Goal: Task Accomplishment & Management: Manage account settings

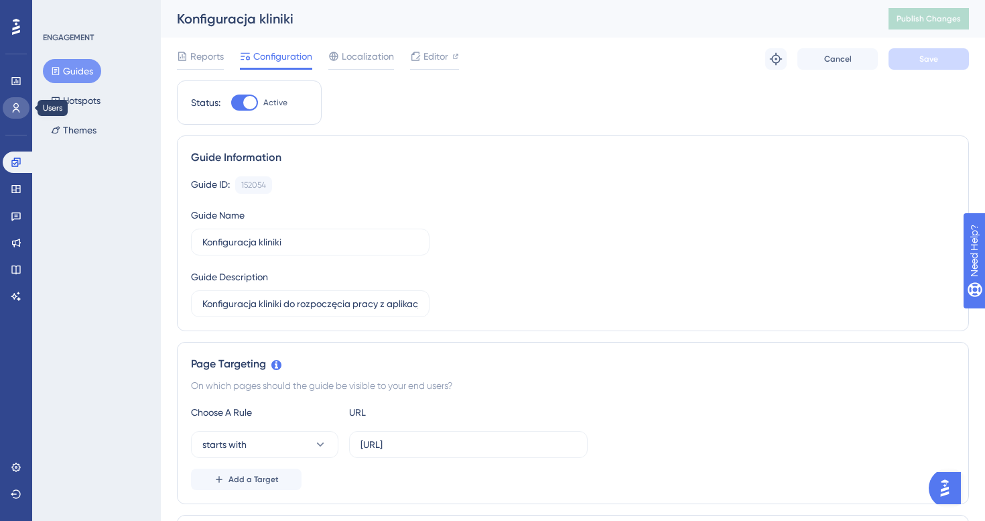
click at [17, 109] on icon at bounding box center [16, 107] width 7 height 9
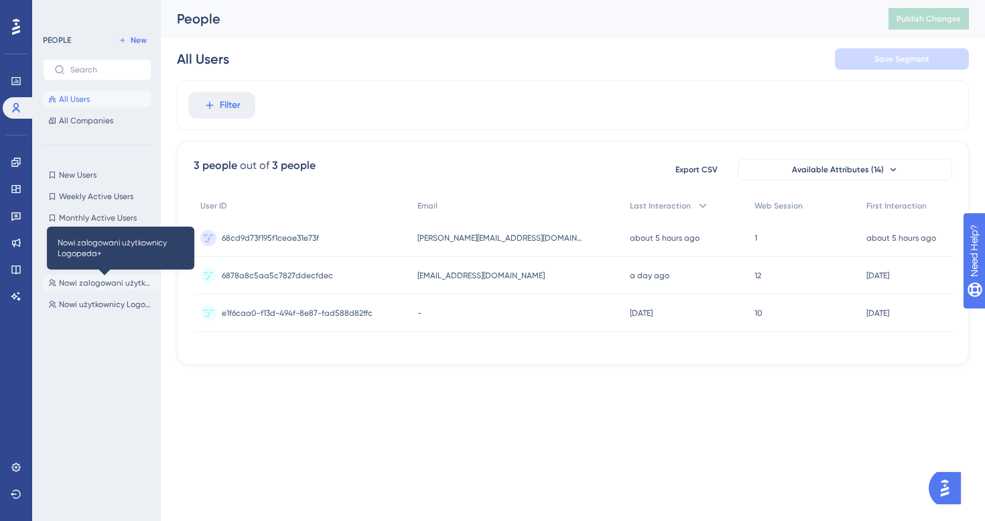
click at [112, 284] on span "Nowi zalogowani użytkownicy Logopeda+" at bounding box center [106, 282] width 95 height 11
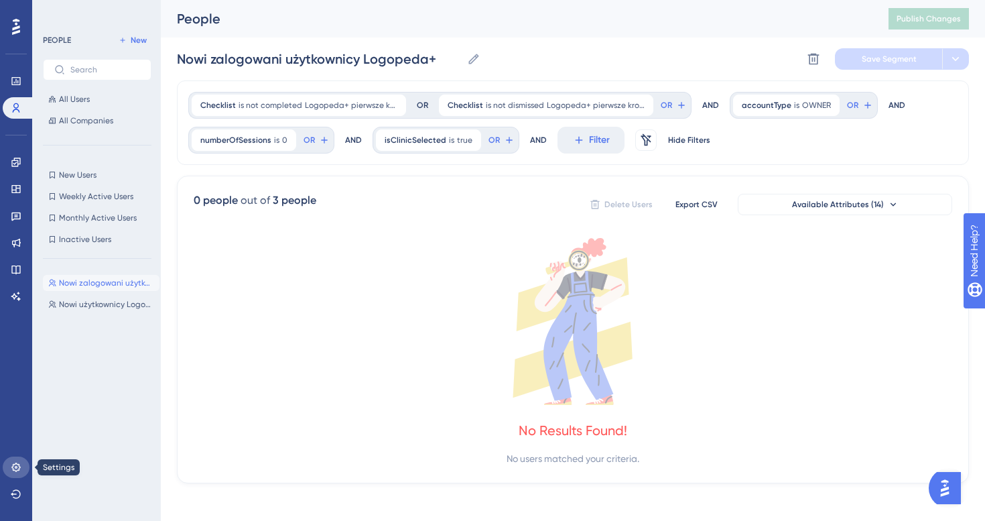
click at [19, 465] on icon at bounding box center [16, 467] width 11 height 11
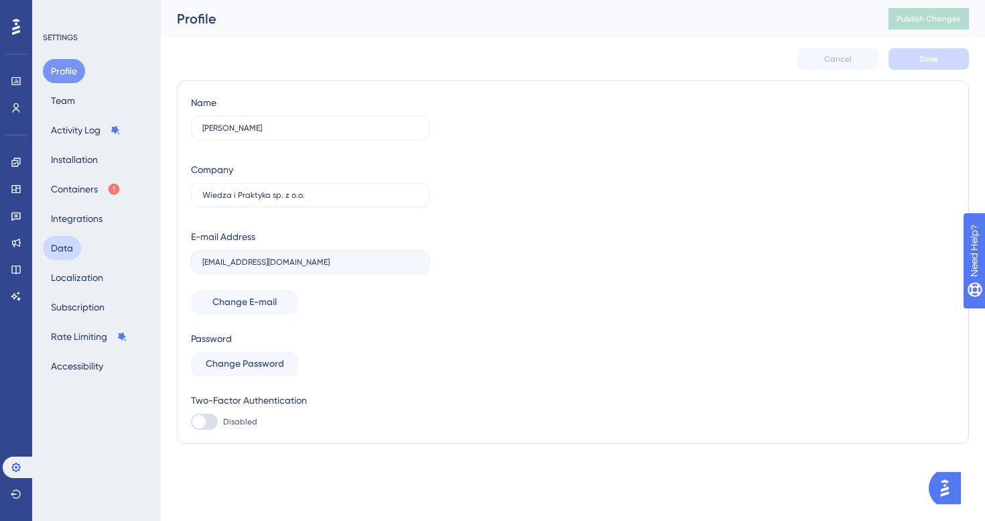
click at [80, 251] on button "Data" at bounding box center [62, 248] width 38 height 24
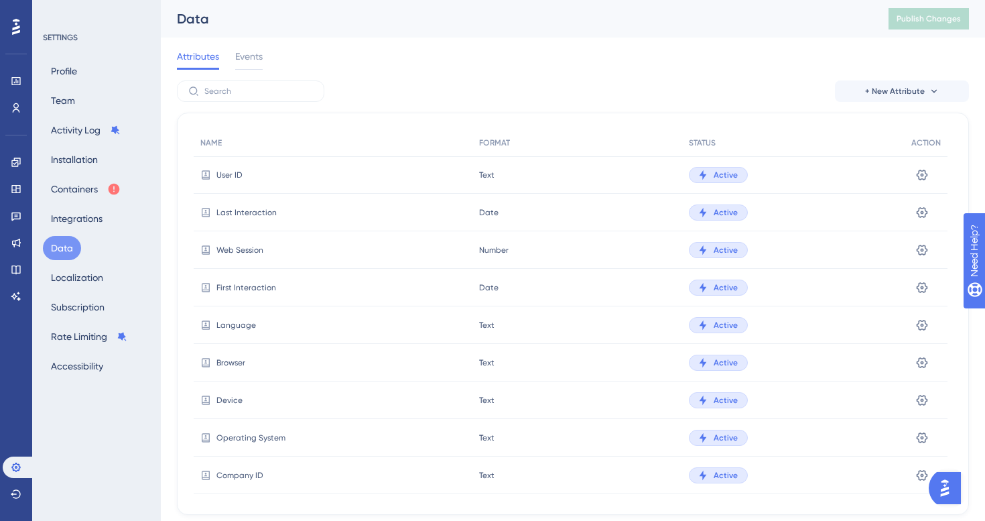
scroll to position [350, 0]
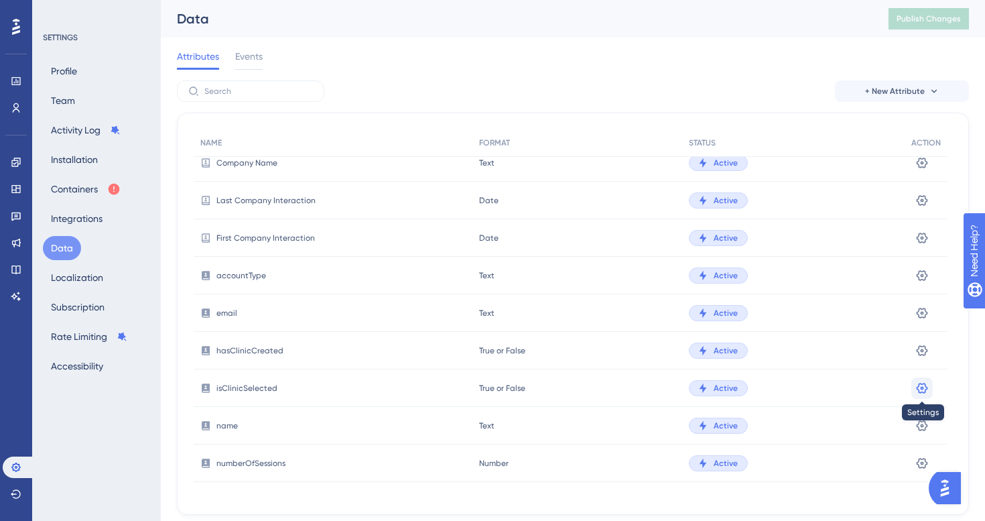
click at [919, 383] on icon at bounding box center [922, 387] width 11 height 11
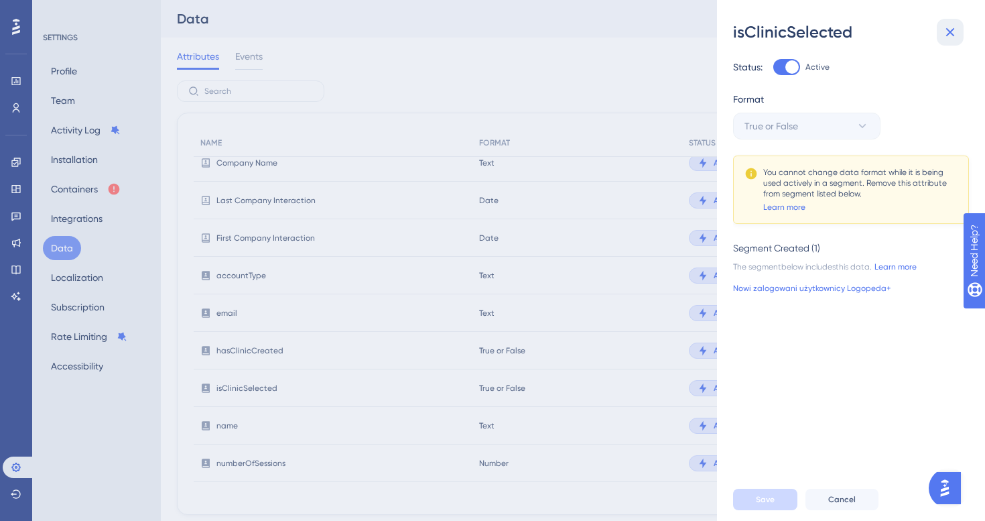
click at [946, 31] on icon at bounding box center [950, 32] width 16 height 16
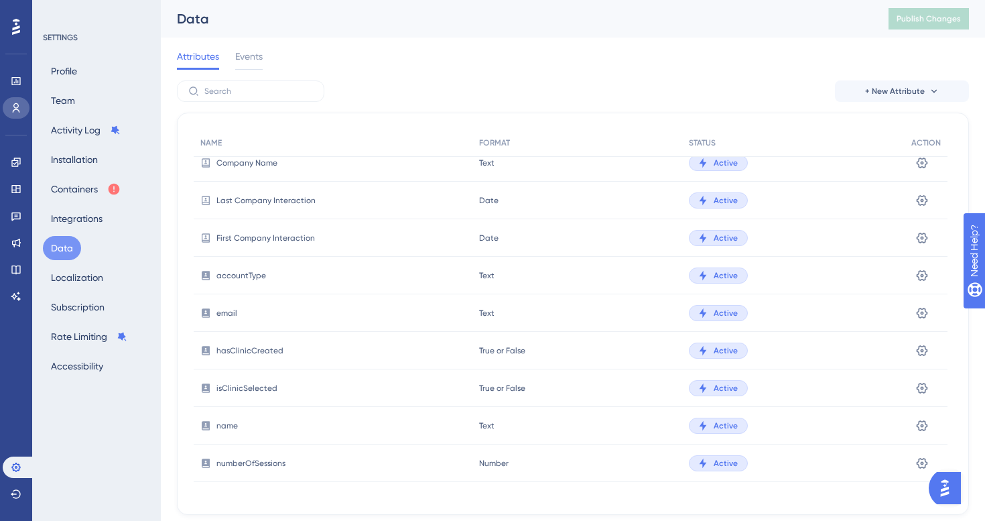
click at [11, 115] on link at bounding box center [16, 107] width 27 height 21
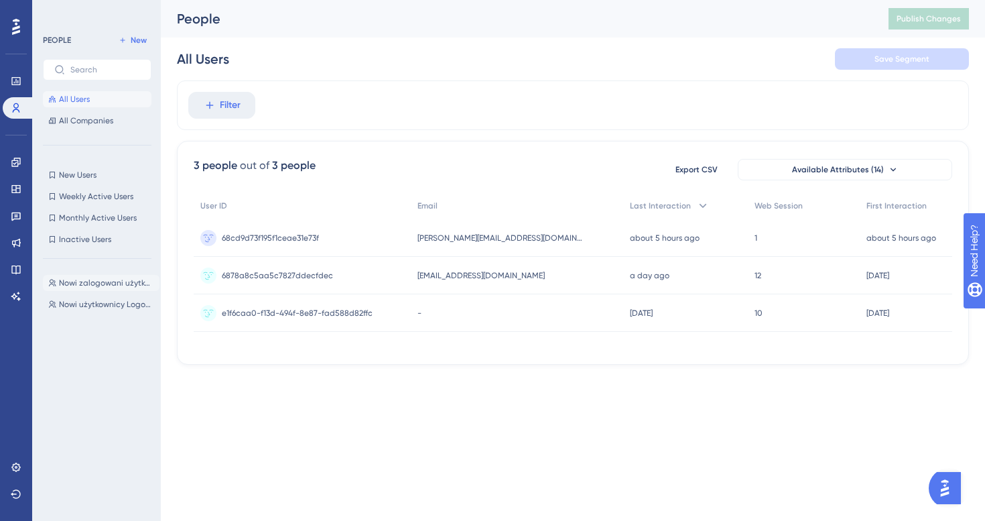
click at [91, 286] on span "Nowi zalogowani użytkownicy Logopeda+" at bounding box center [106, 282] width 95 height 11
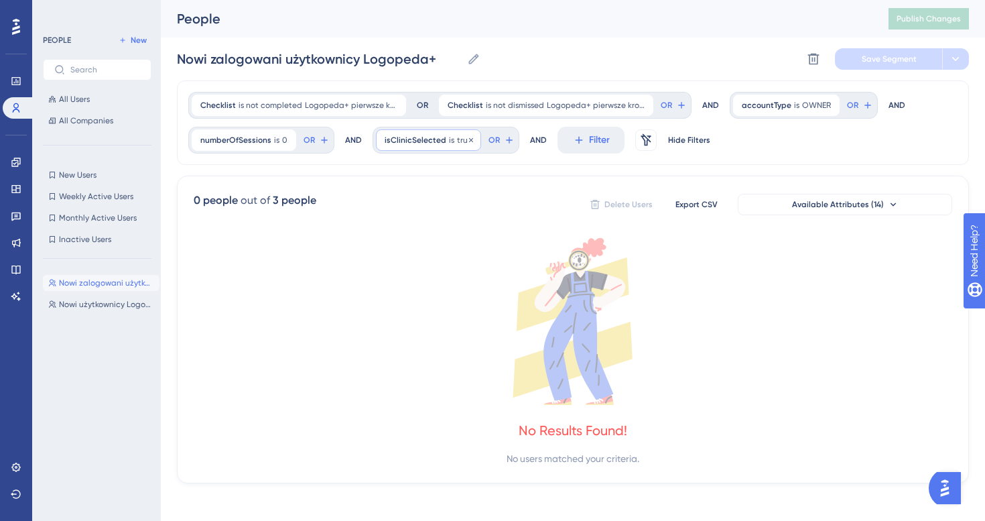
click at [437, 143] on span "isClinicSelected" at bounding box center [416, 140] width 62 height 11
click at [467, 141] on icon at bounding box center [471, 140] width 8 height 8
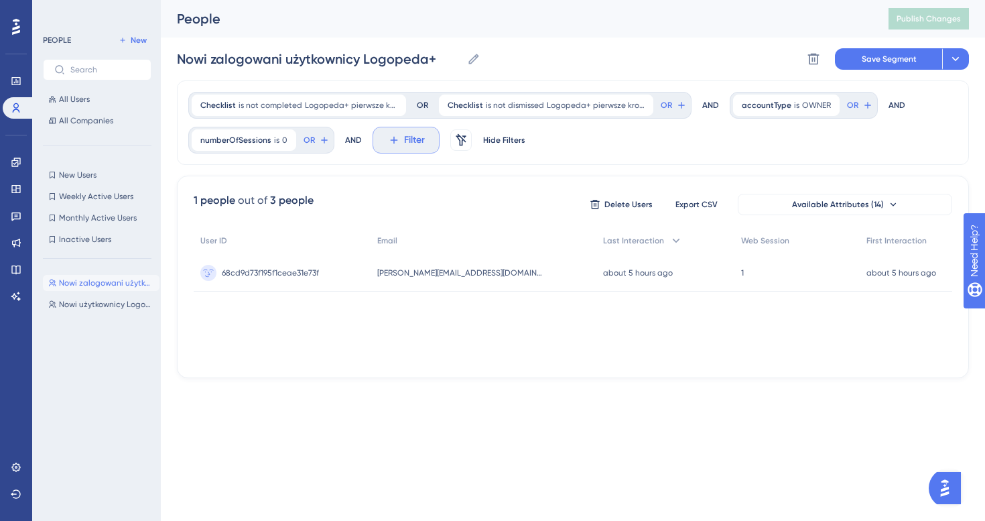
click at [405, 142] on span "Filter" at bounding box center [414, 140] width 21 height 16
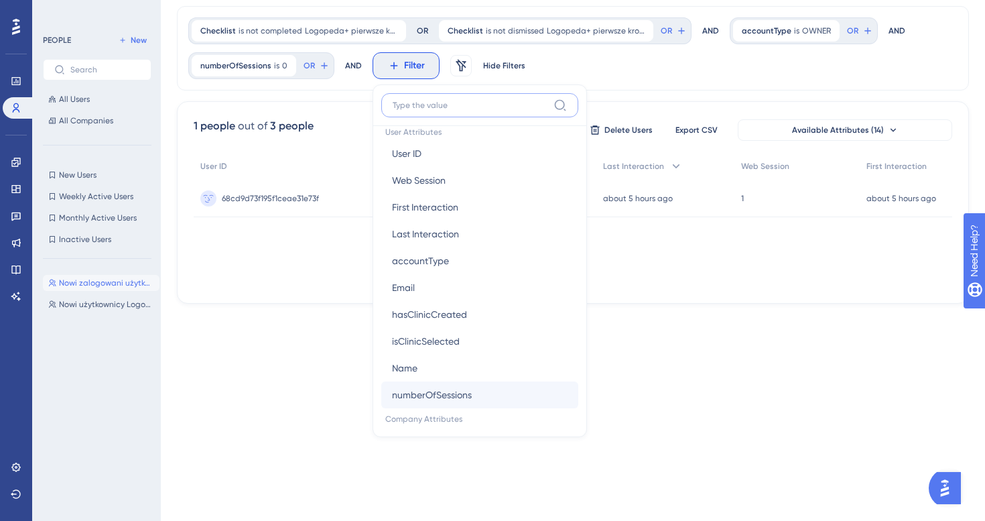
scroll to position [615, 0]
click at [473, 312] on button "hasClinicCreated hasClinicCreated" at bounding box center [479, 312] width 197 height 27
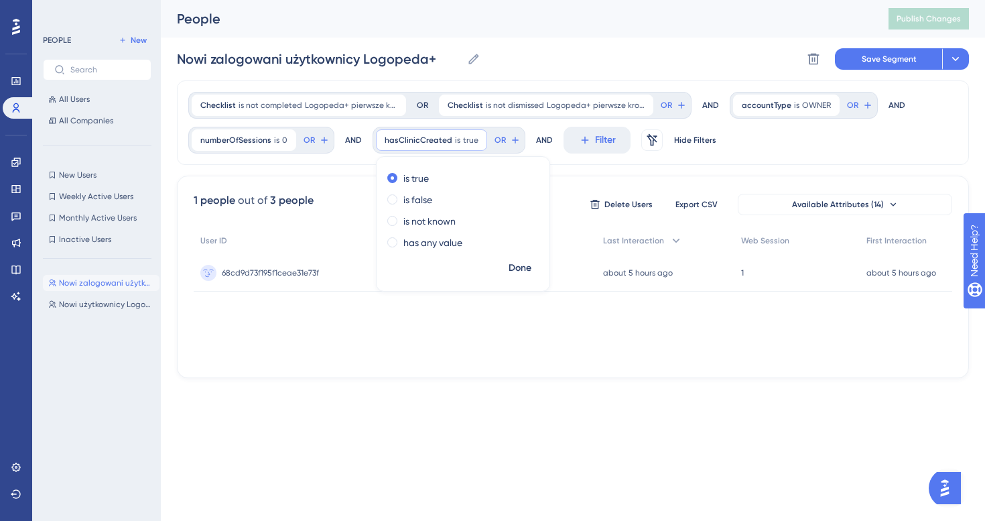
scroll to position [0, 0]
click at [524, 267] on span "Done" at bounding box center [520, 268] width 23 height 16
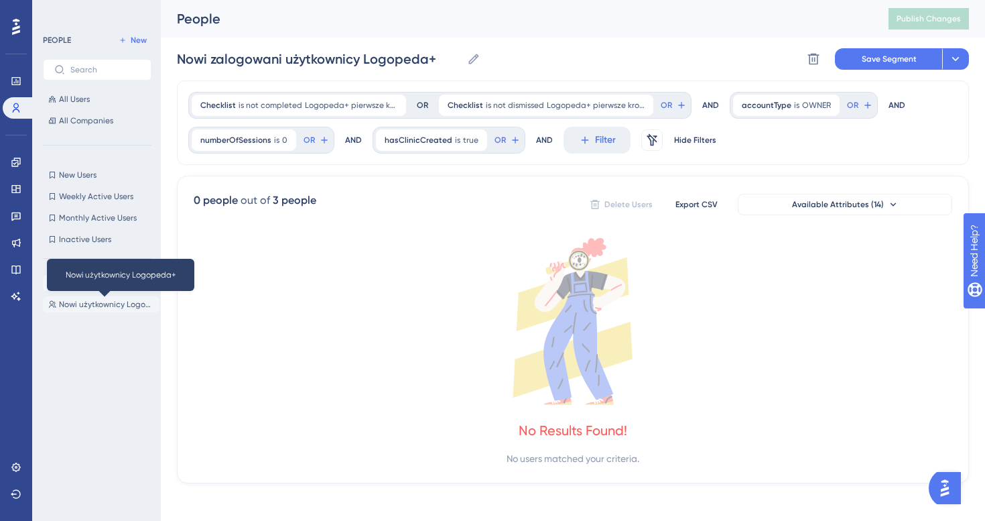
click at [107, 308] on span "Nowi użytkownicy Logopeda+" at bounding box center [106, 304] width 95 height 11
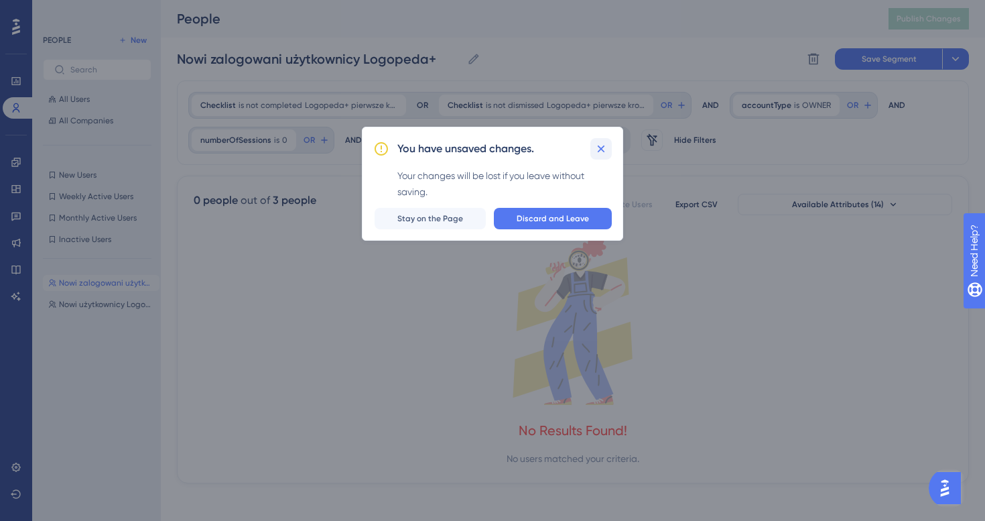
click at [607, 143] on icon at bounding box center [600, 148] width 13 height 13
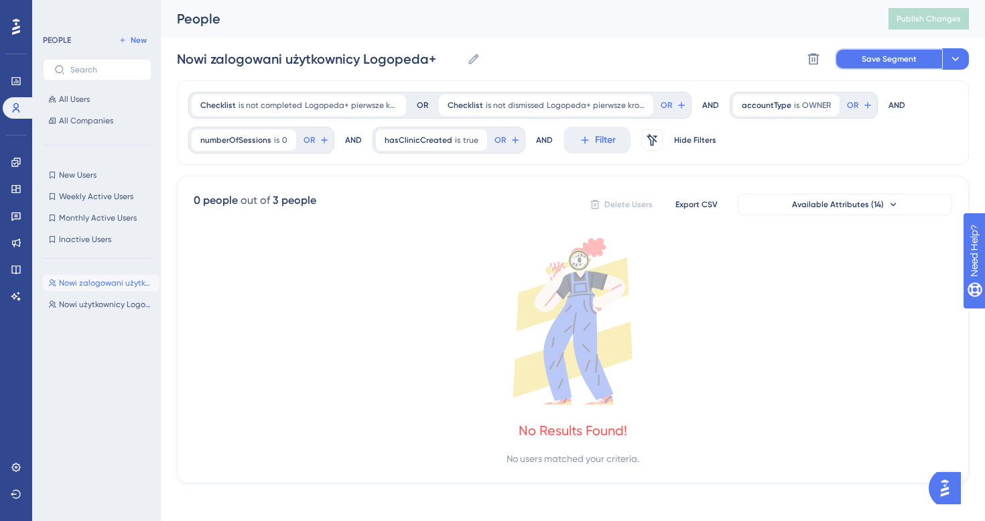
click at [896, 58] on span "Save Segment" at bounding box center [889, 59] width 55 height 11
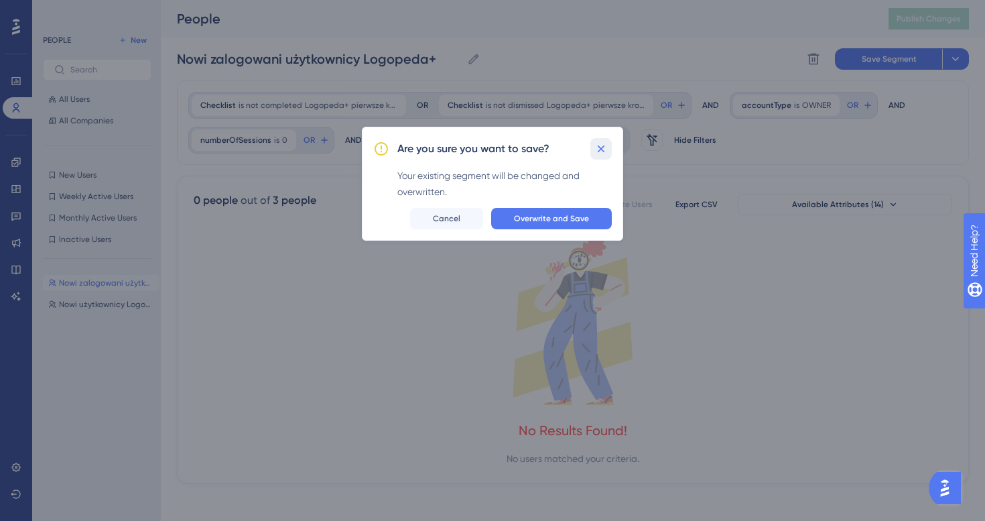
click at [599, 146] on icon at bounding box center [601, 148] width 7 height 7
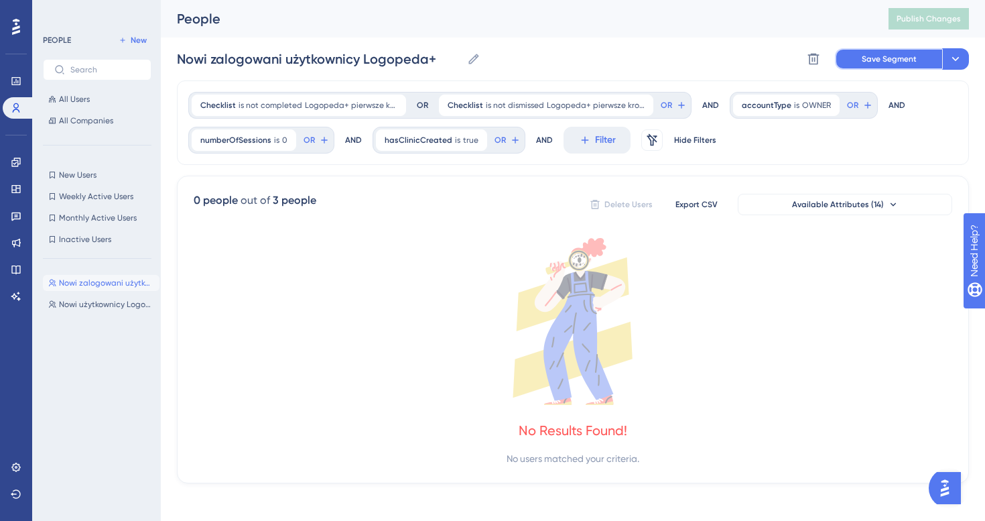
click at [920, 50] on button "Save Segment" at bounding box center [888, 58] width 107 height 21
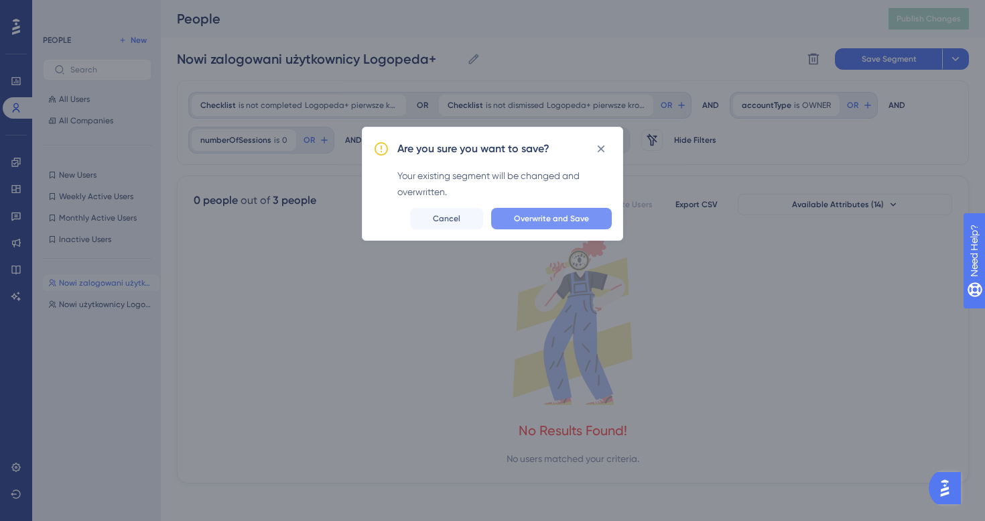
click at [550, 219] on span "Overwrite and Save" at bounding box center [551, 218] width 75 height 11
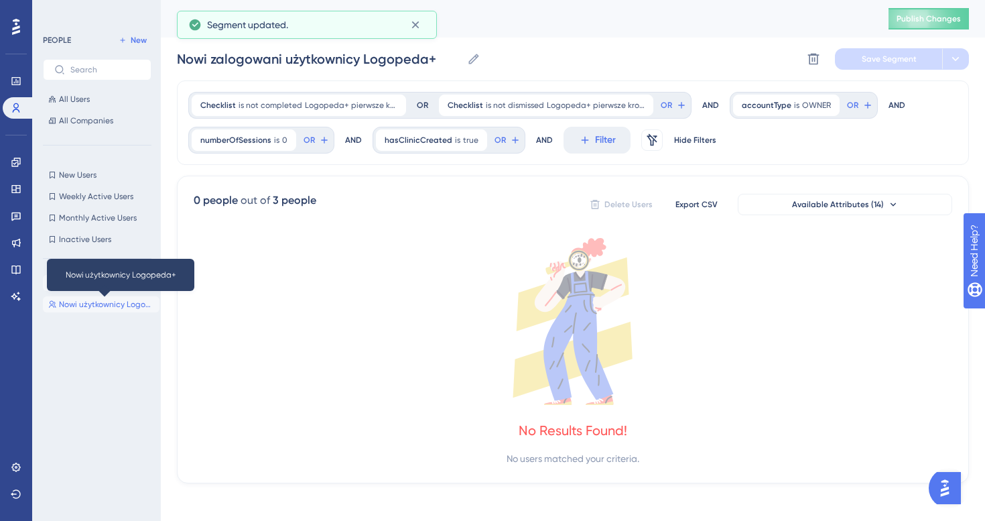
click at [80, 302] on span "Nowi użytkownicy Logopeda+" at bounding box center [106, 304] width 95 height 11
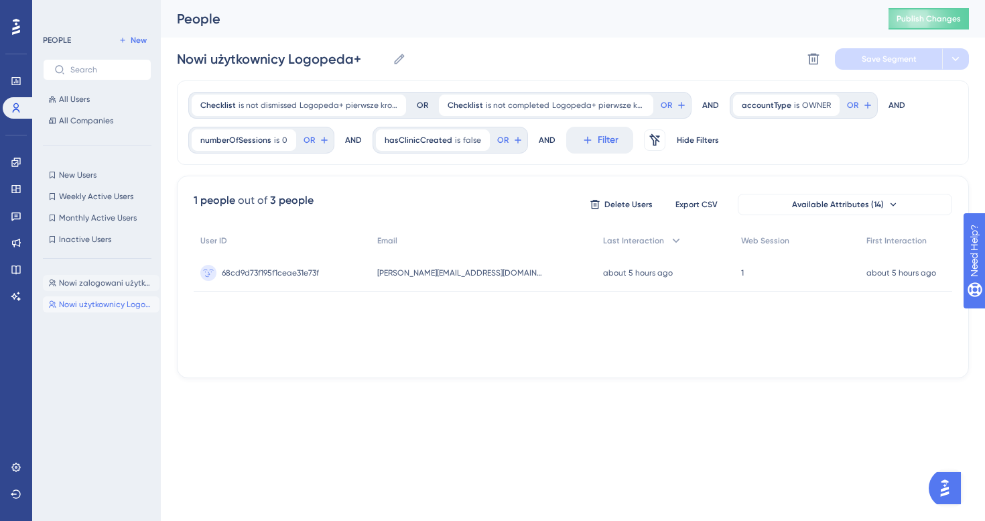
click at [77, 290] on button "Nowi zalogowani użytkownicy Logopeda+ Nowi zalogowani użytkownicy Logopeda+" at bounding box center [101, 283] width 117 height 16
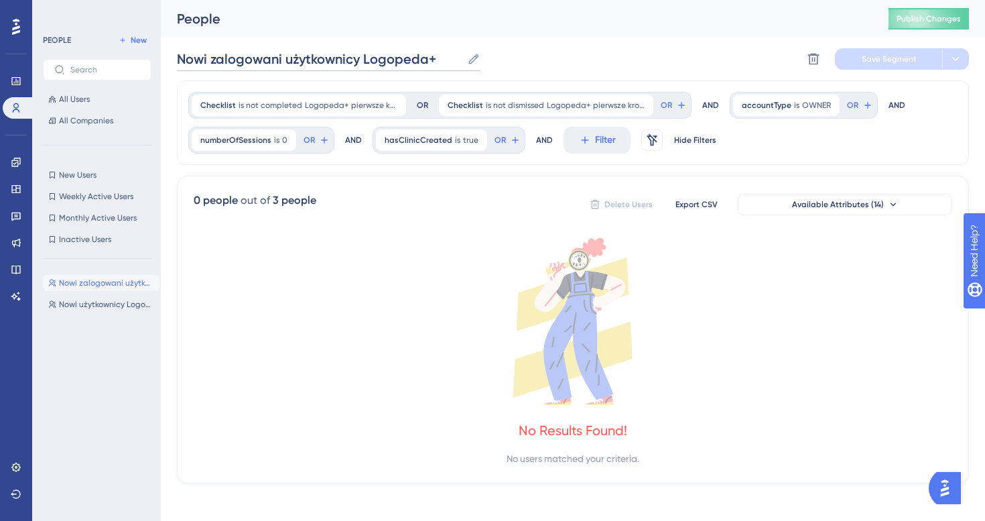
click at [211, 62] on input "Nowi zalogowani użytkownicy Logopeda+" at bounding box center [319, 59] width 285 height 19
click at [869, 62] on span "Save Segment" at bounding box center [889, 59] width 55 height 11
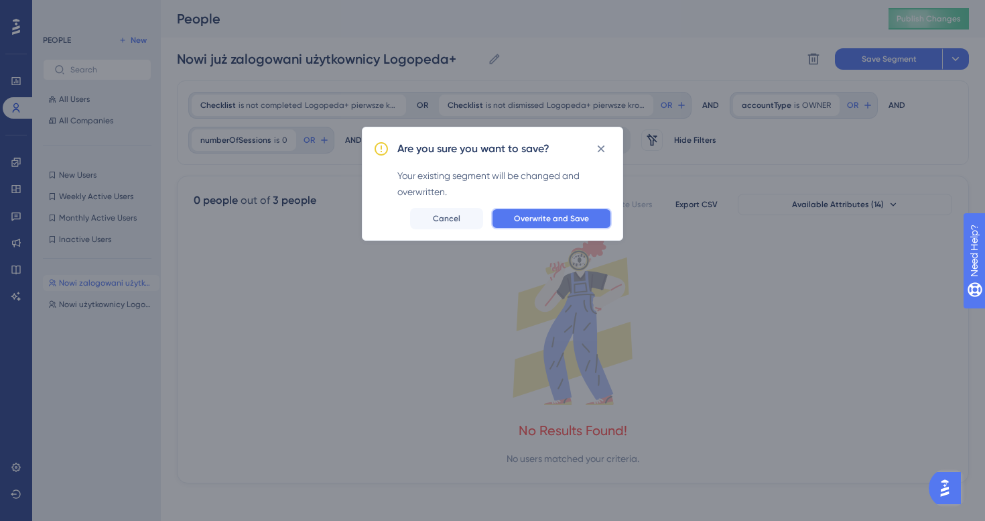
click at [561, 213] on span "Overwrite and Save" at bounding box center [551, 218] width 75 height 11
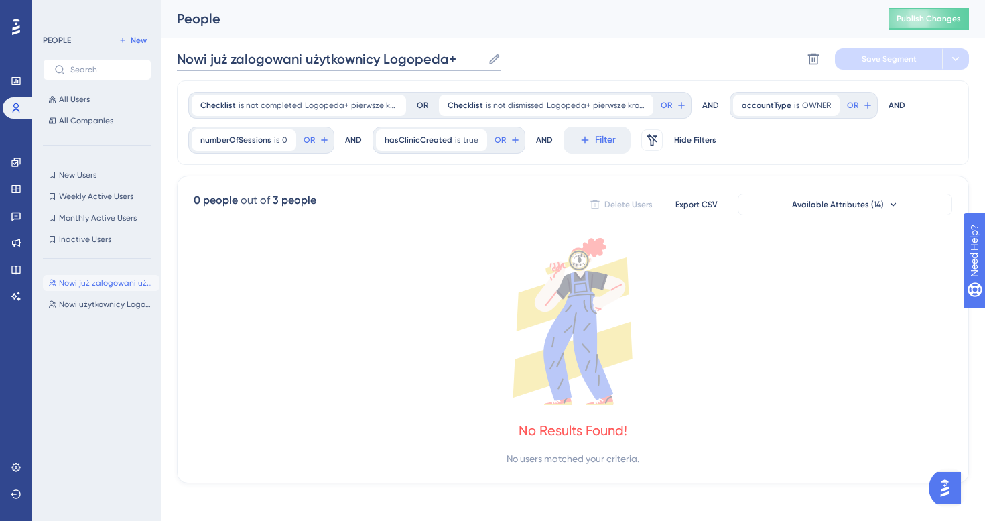
click at [227, 61] on input "Nowi już zalogowani użytkownicy Logopeda+" at bounding box center [330, 59] width 306 height 19
type input "Nowi zalogowani użytkownicy Logopeda+"
click at [884, 61] on span "Save Segment" at bounding box center [889, 59] width 55 height 11
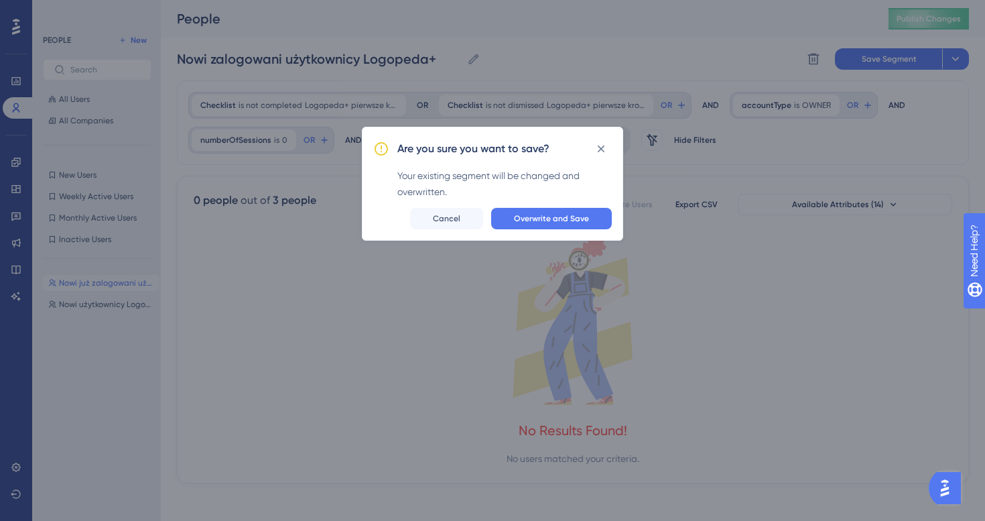
click at [553, 231] on div "Are you sure you want to save? Your existing segment will be changed and overwr…" at bounding box center [492, 184] width 261 height 114
click at [554, 217] on span "Overwrite and Save" at bounding box center [551, 218] width 75 height 11
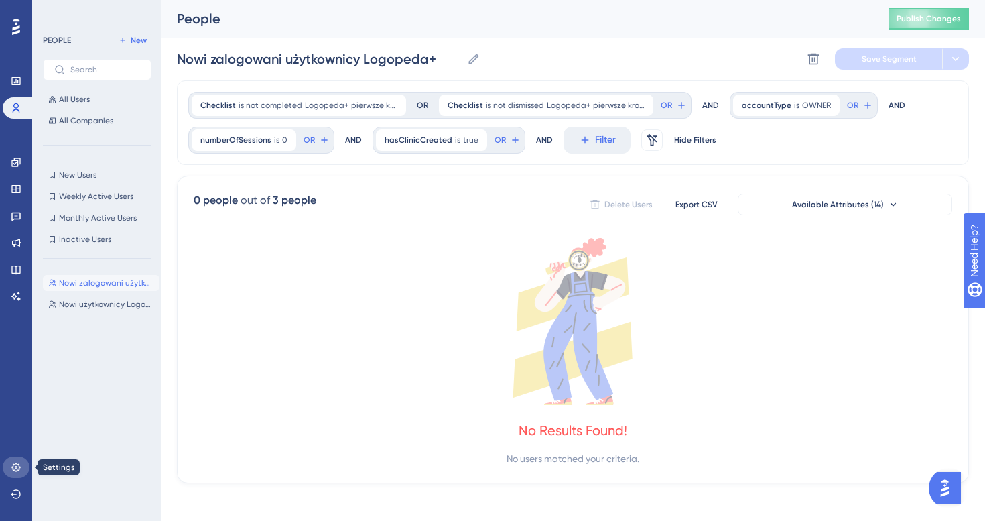
click at [21, 466] on icon at bounding box center [16, 467] width 11 height 11
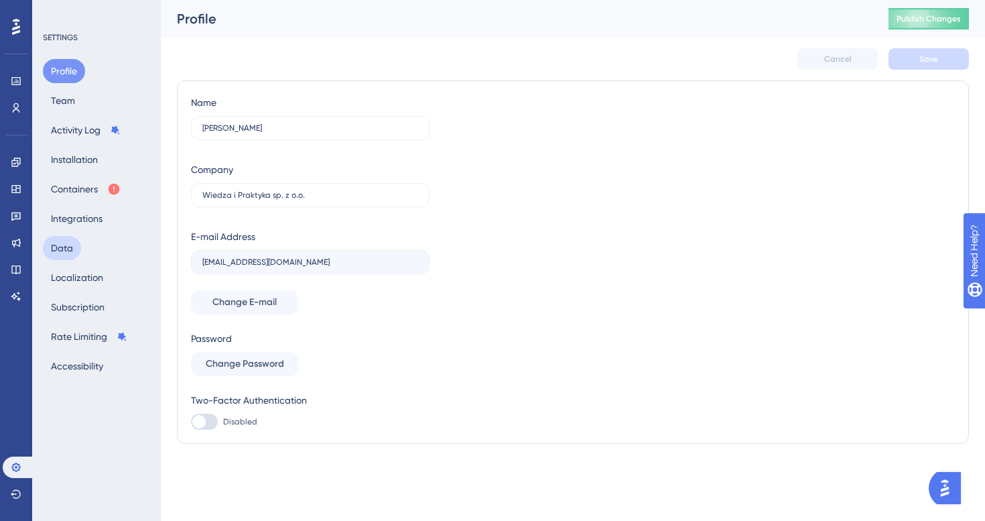
click at [78, 251] on button "Data" at bounding box center [62, 248] width 38 height 24
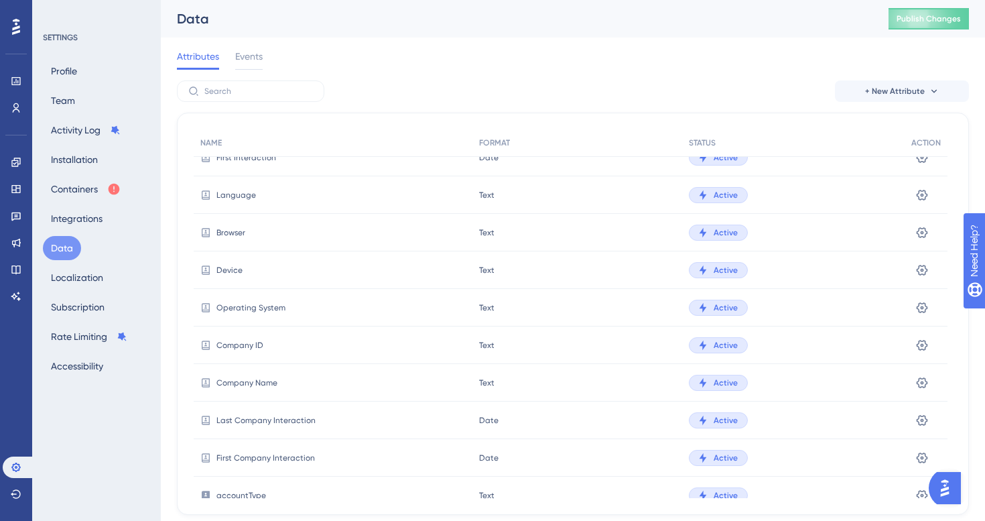
scroll to position [350, 0]
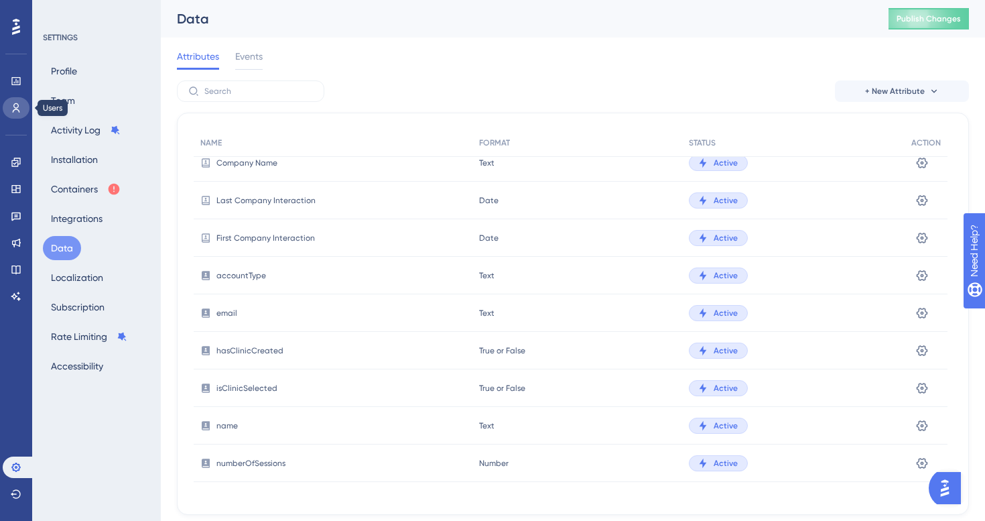
click at [17, 114] on link at bounding box center [16, 107] width 27 height 21
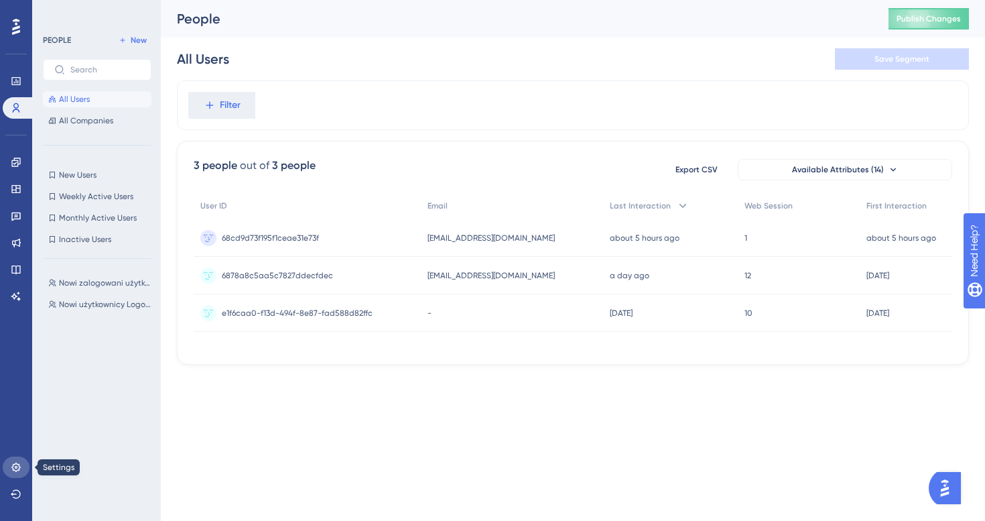
click at [16, 463] on icon at bounding box center [15, 466] width 9 height 9
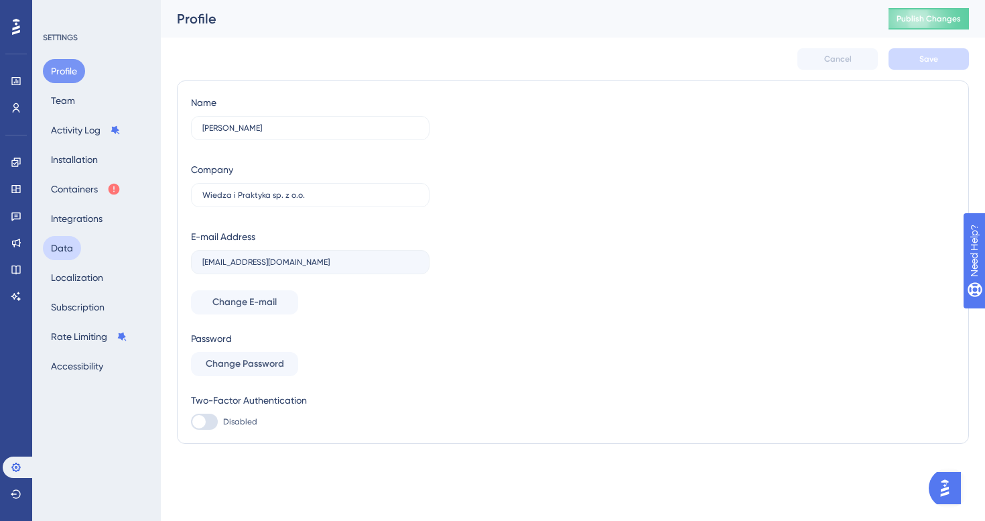
click at [76, 249] on button "Data" at bounding box center [62, 248] width 38 height 24
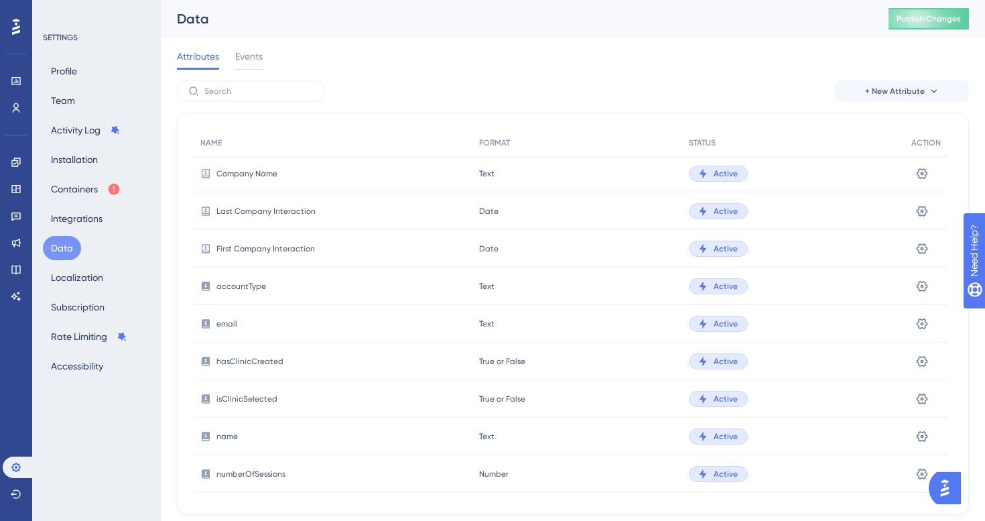
scroll to position [350, 0]
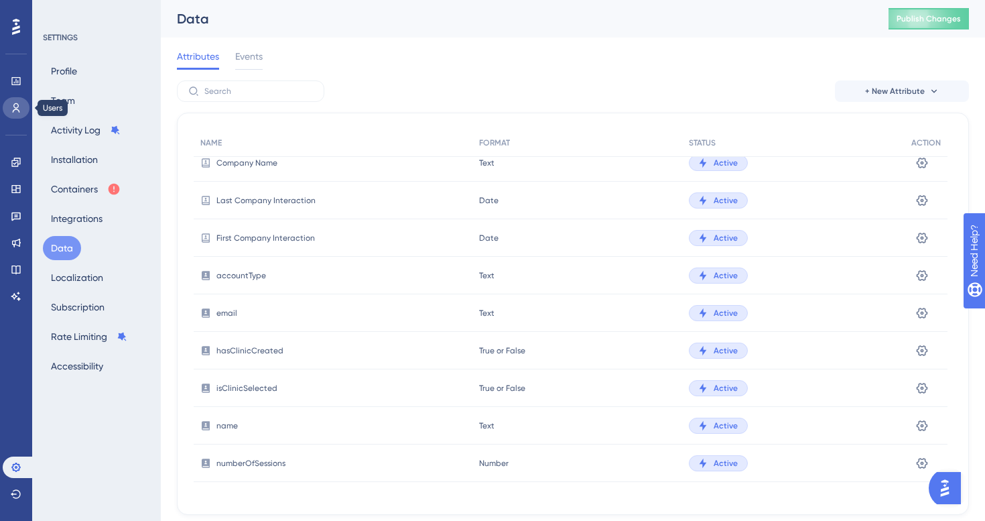
click at [11, 111] on icon at bounding box center [16, 108] width 11 height 11
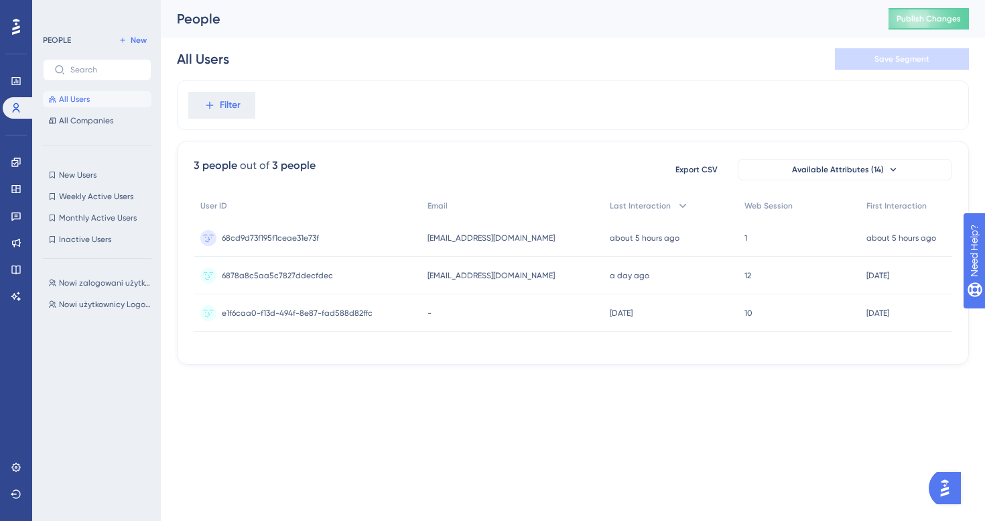
click at [781, 389] on div "Performance Users Engagement Widgets Feedback Product Updates Knowledge Base AI…" at bounding box center [492, 203] width 985 height 407
click at [80, 114] on button "All Companies" at bounding box center [97, 121] width 109 height 16
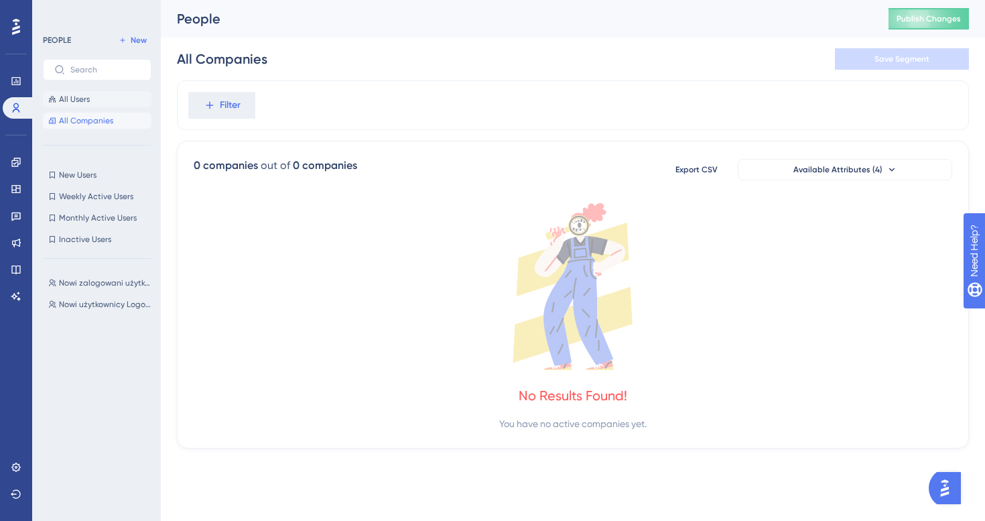
click at [87, 101] on span "All Users" at bounding box center [74, 99] width 31 height 11
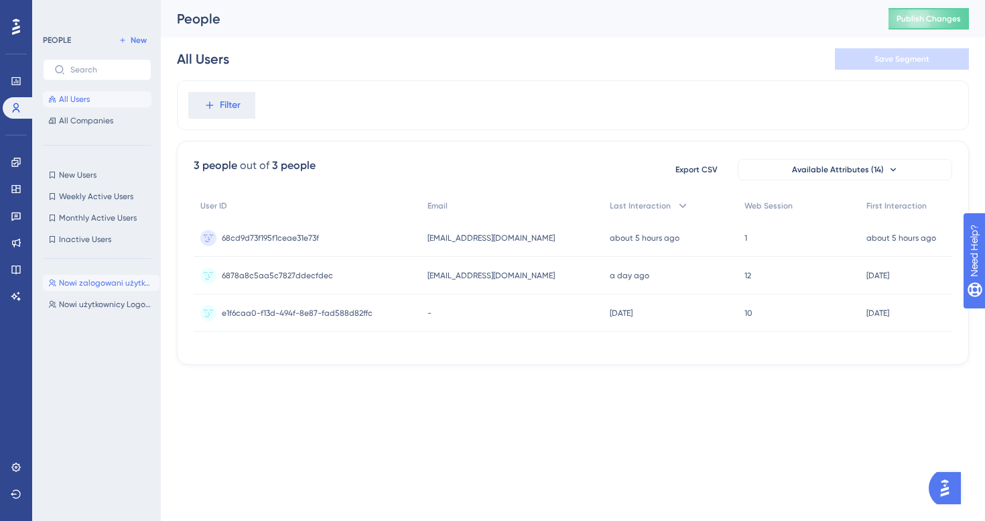
click at [96, 276] on button "Nowi zalogowani użytkownicy Logopeda+ Nowi zalogowani użytkownicy Logopeda+" at bounding box center [101, 283] width 117 height 16
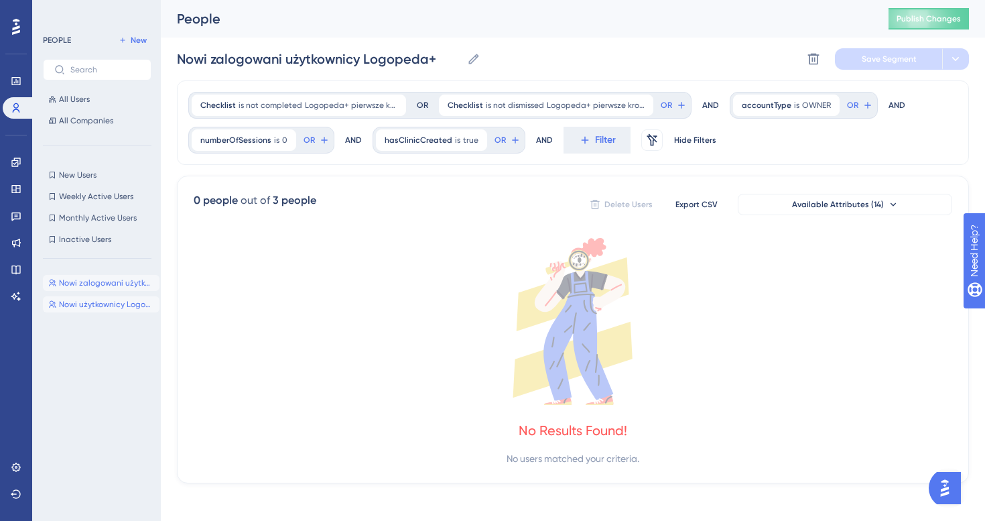
click at [90, 310] on button "Nowi użytkownicy Logopeda+ Nowi użytkownicy Logopeda+" at bounding box center [101, 304] width 117 height 16
type input "Nowi użytkownicy Logopeda+"
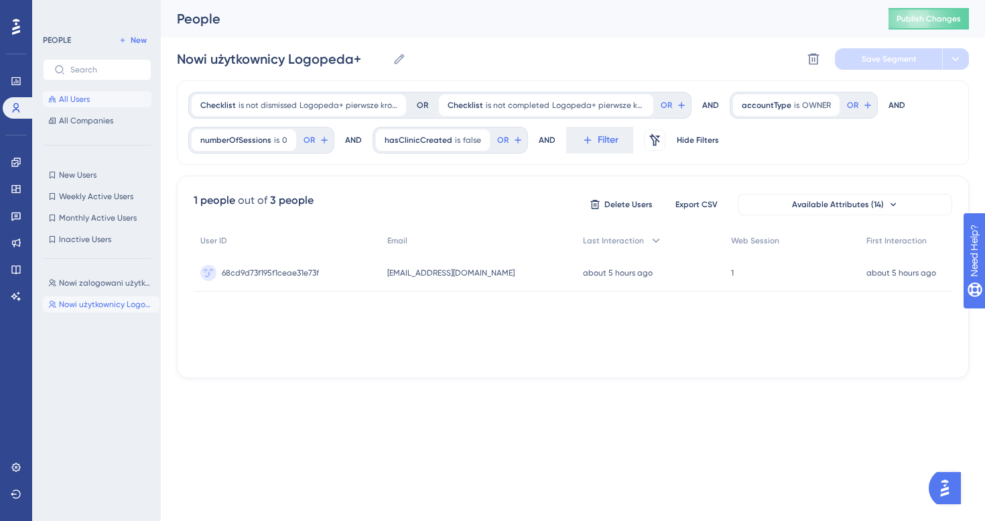
click at [104, 97] on button "All Users" at bounding box center [97, 99] width 109 height 16
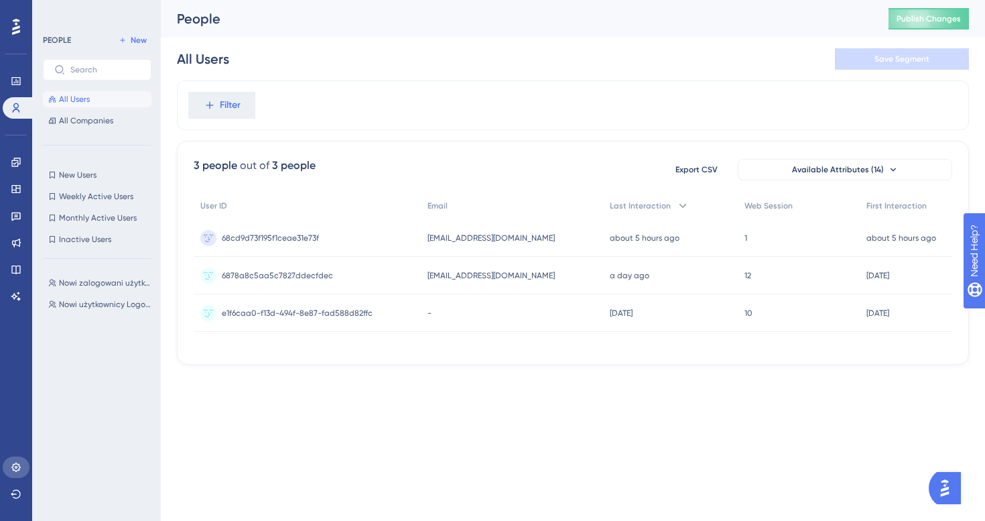
click at [11, 456] on link at bounding box center [16, 466] width 27 height 21
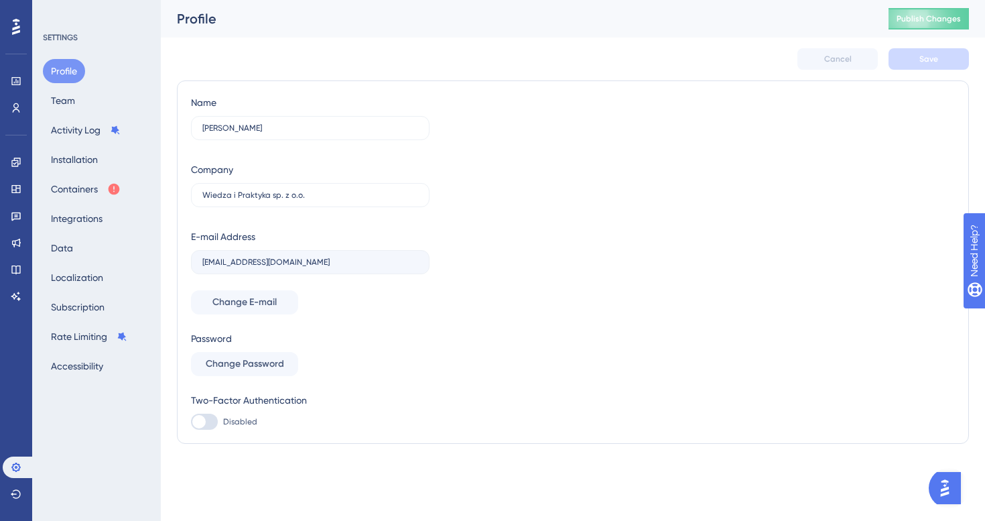
click at [83, 255] on div "Profile Team Activity Log Installation Containers Integrations Data Localizatio…" at bounding box center [97, 218] width 109 height 319
click at [79, 247] on button "Data" at bounding box center [62, 248] width 38 height 24
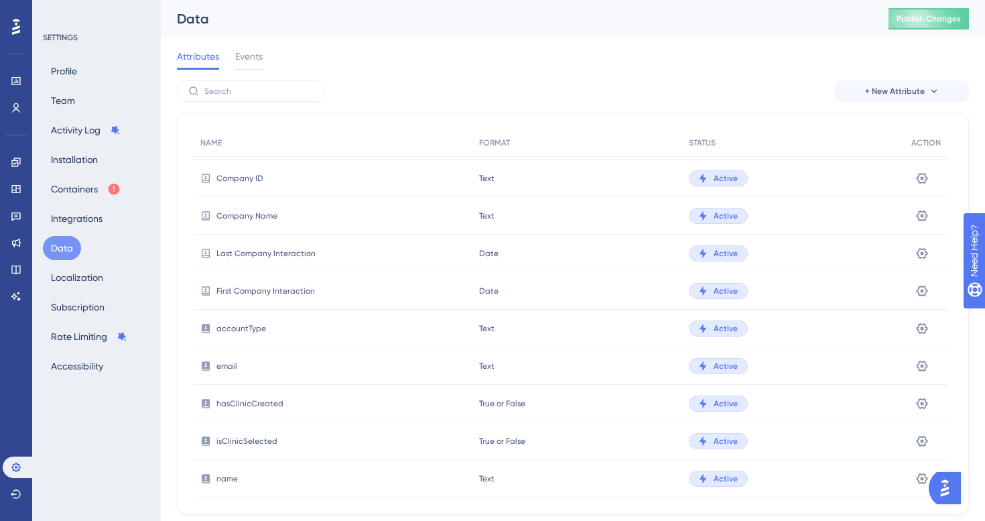
scroll to position [350, 0]
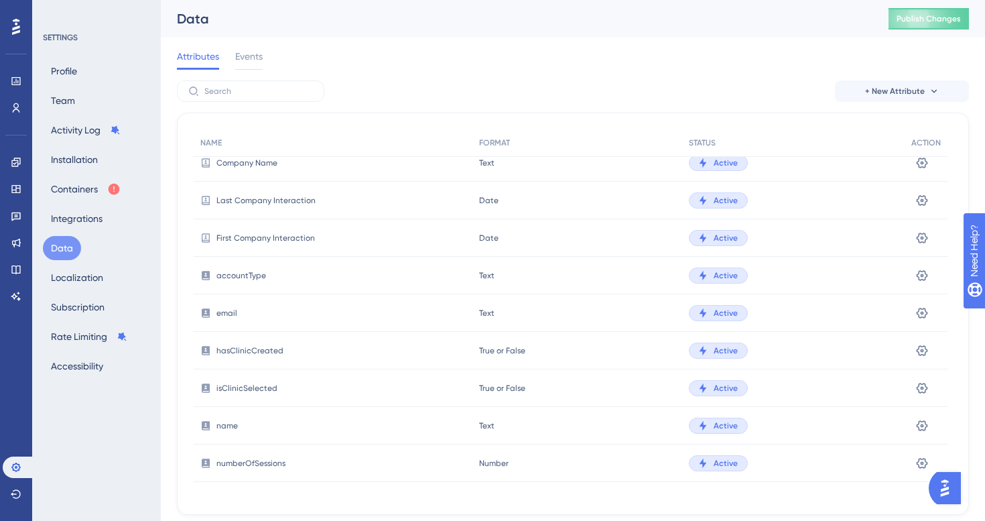
click at [11, 121] on div "Engagement Widgets Feedback Product Updates Knowledge Base AI Assistant" at bounding box center [16, 213] width 27 height 188
click at [13, 111] on icon at bounding box center [16, 108] width 11 height 11
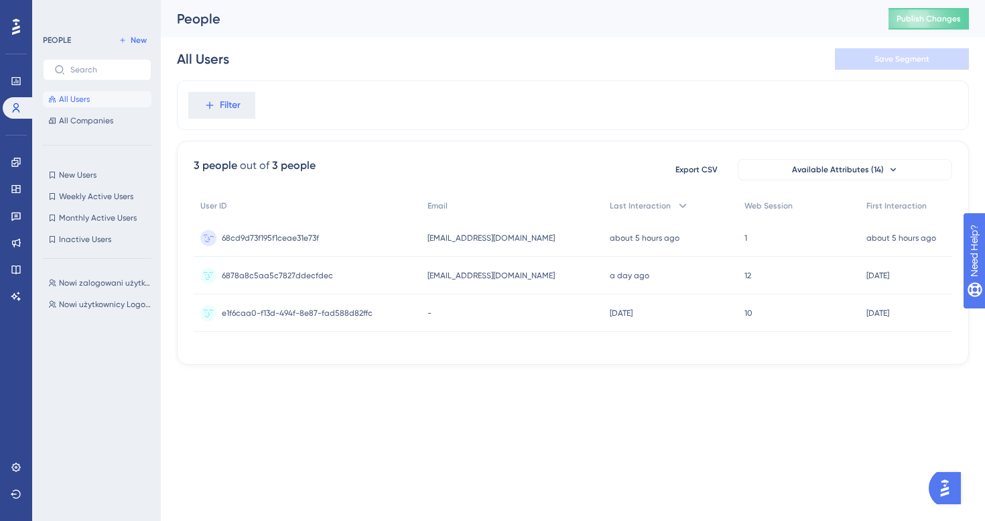
click at [782, 235] on div "1 1" at bounding box center [799, 238] width 122 height 38
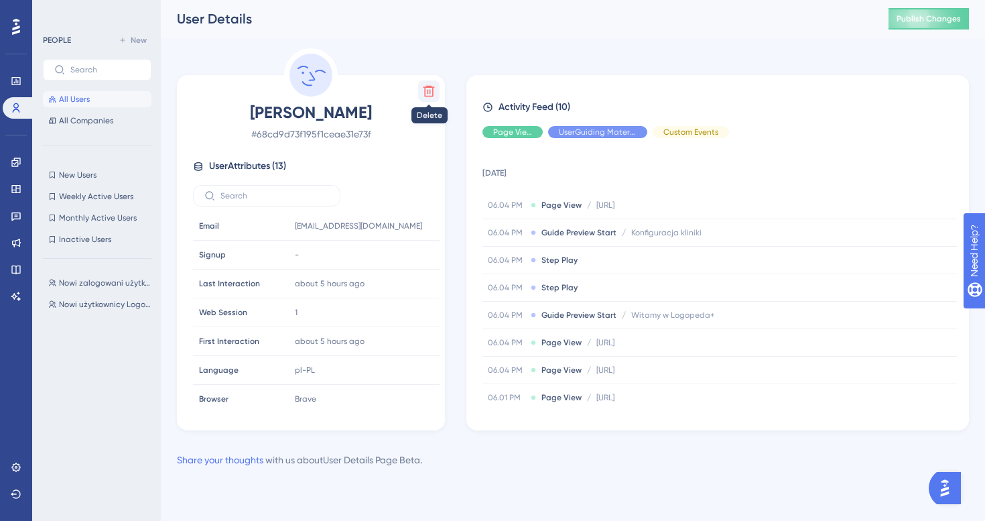
click at [434, 92] on icon at bounding box center [428, 90] width 13 height 13
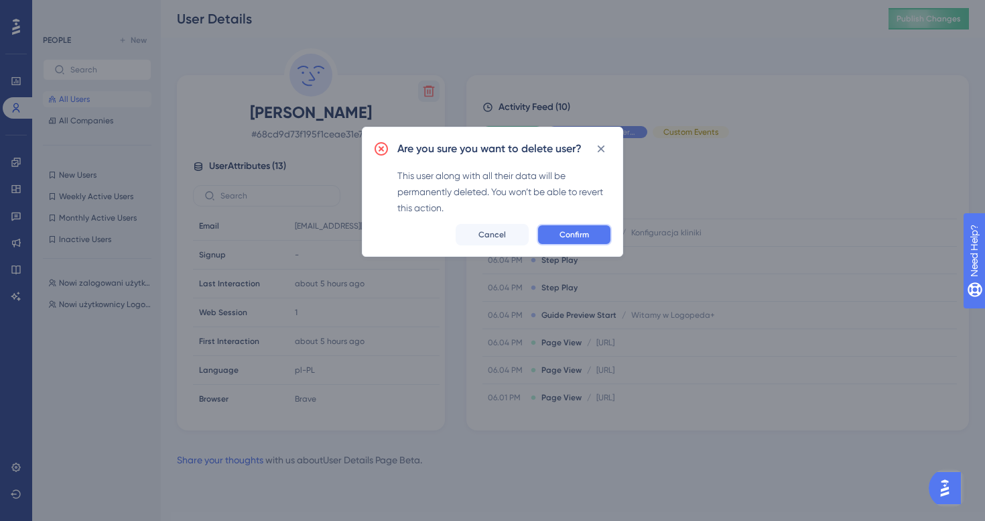
click at [586, 233] on span "Confirm" at bounding box center [574, 234] width 29 height 11
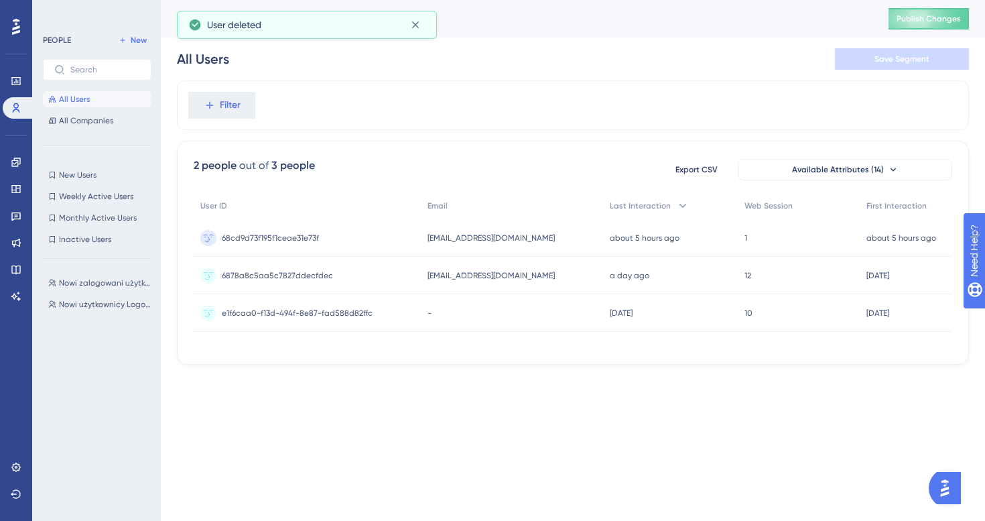
click at [87, 100] on span "All Users" at bounding box center [74, 99] width 31 height 11
